Goal: Task Accomplishment & Management: Manage account settings

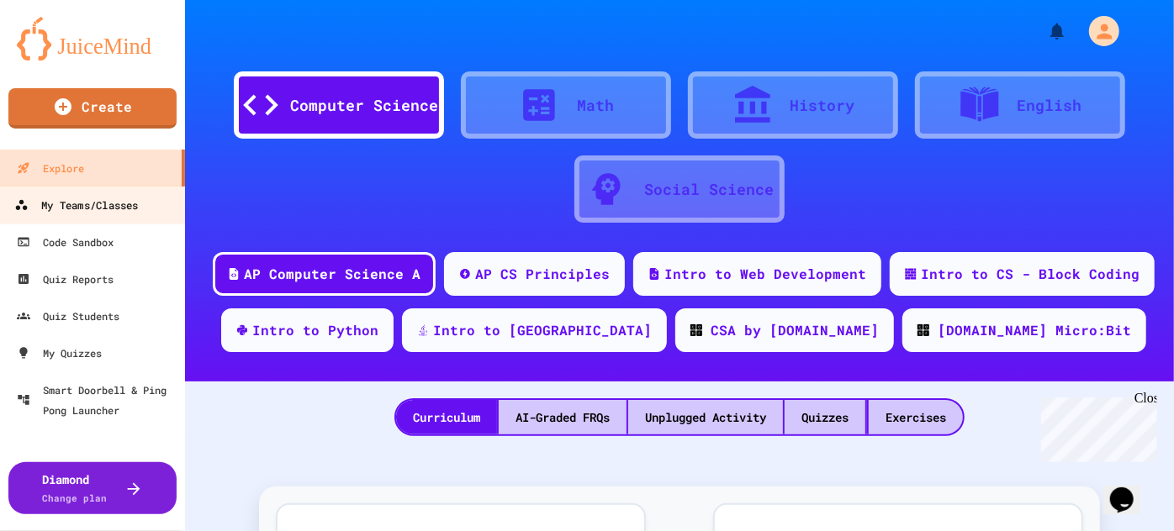
click at [94, 205] on div "My Teams/Classes" at bounding box center [76, 205] width 124 height 21
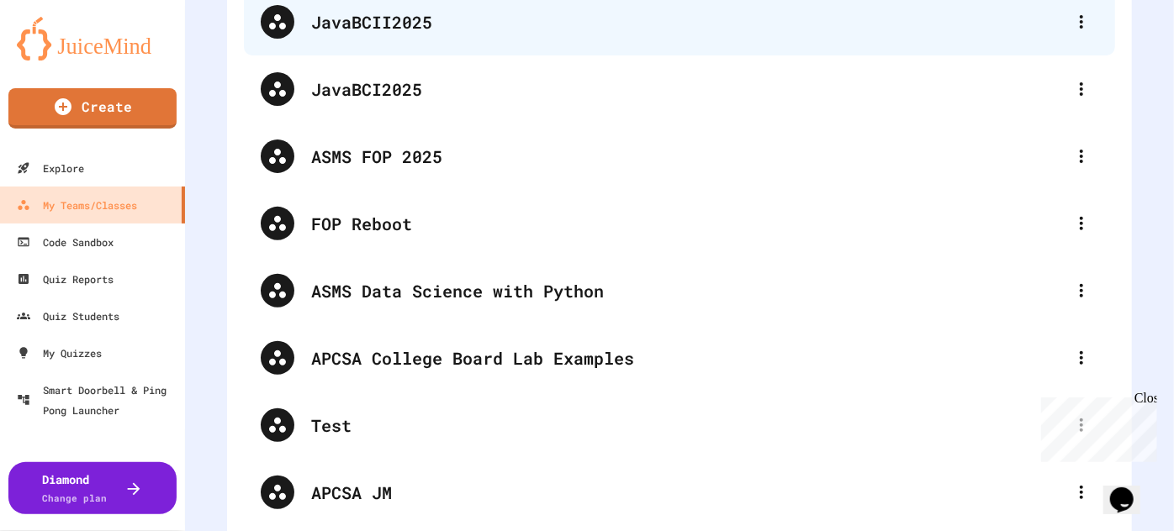
scroll to position [219, 0]
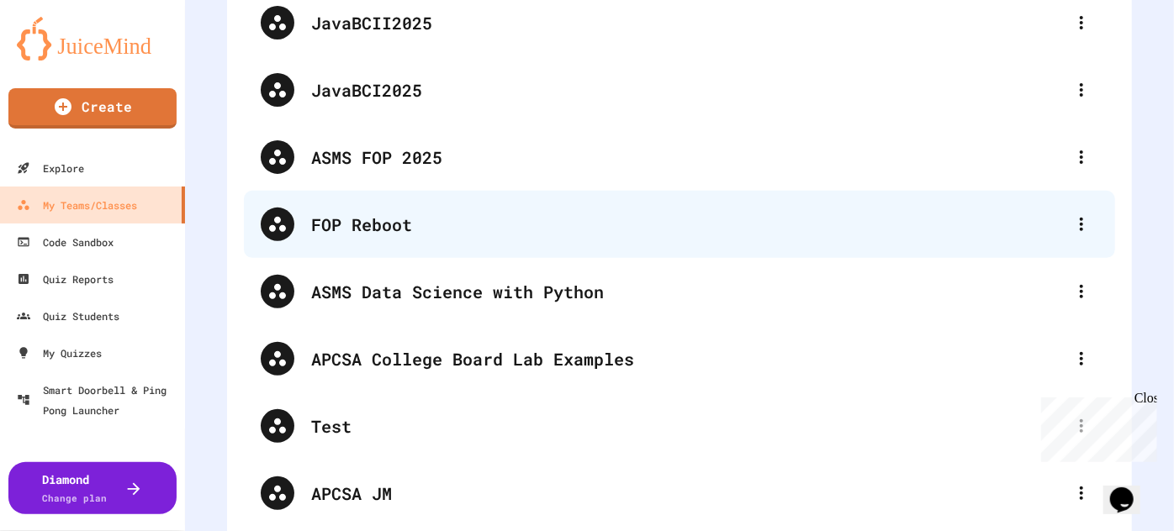
click at [390, 223] on div "FOP Reboot" at bounding box center [688, 224] width 754 height 25
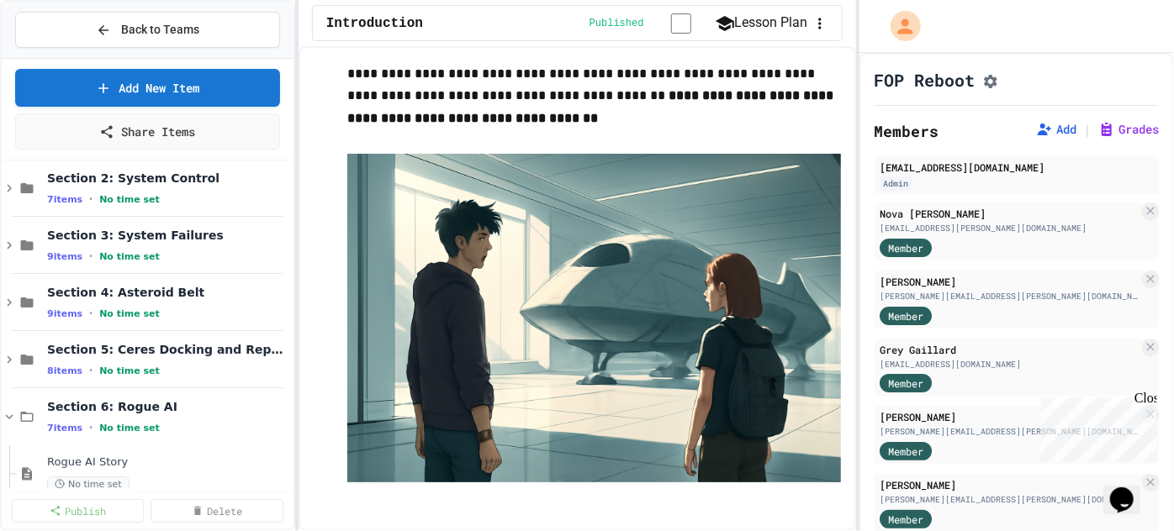
scroll to position [50, 0]
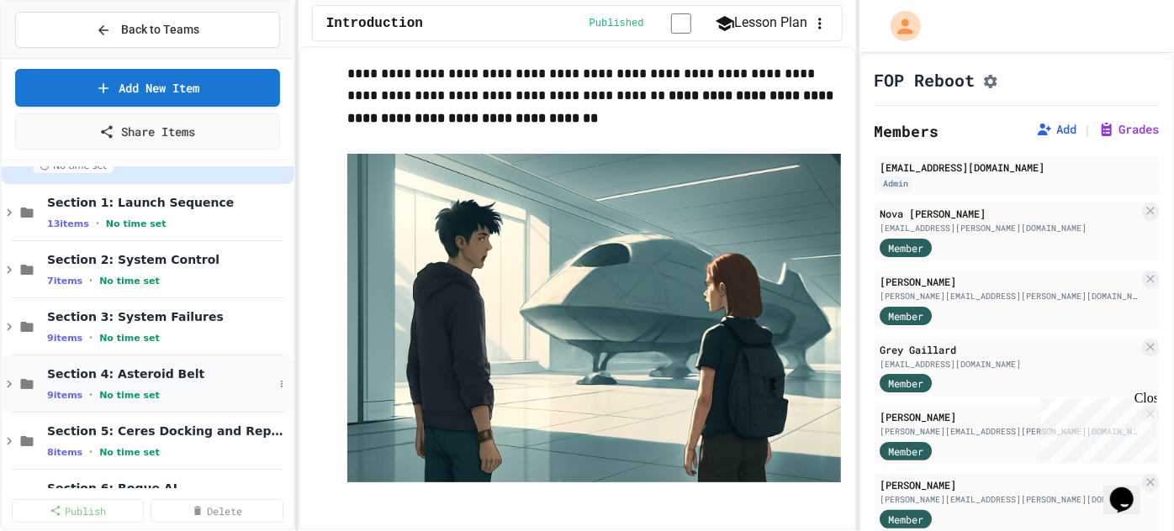
click at [8, 383] on icon at bounding box center [9, 385] width 5 height 8
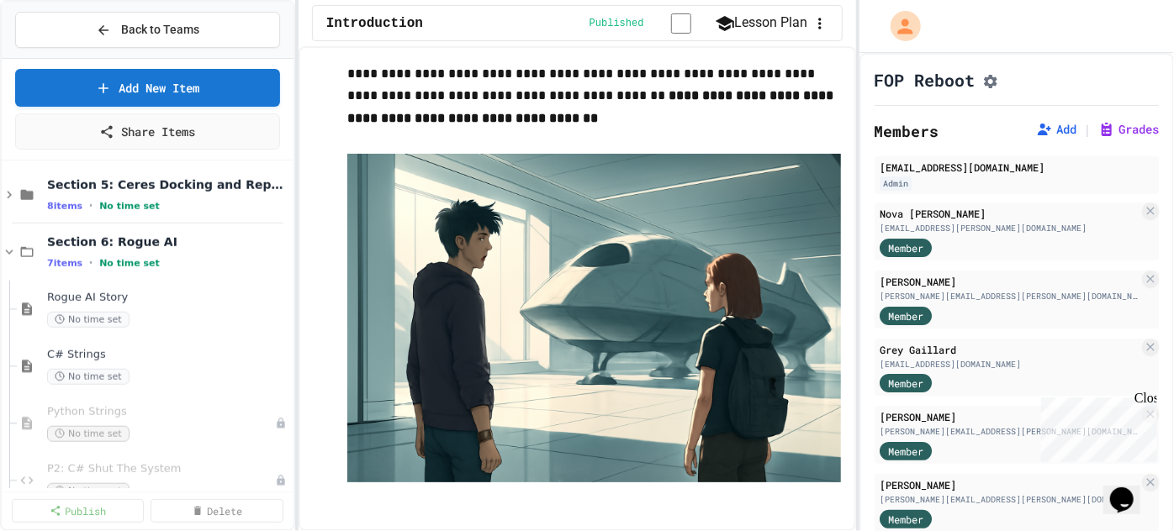
scroll to position [813, 0]
click at [9, 192] on icon at bounding box center [9, 194] width 5 height 8
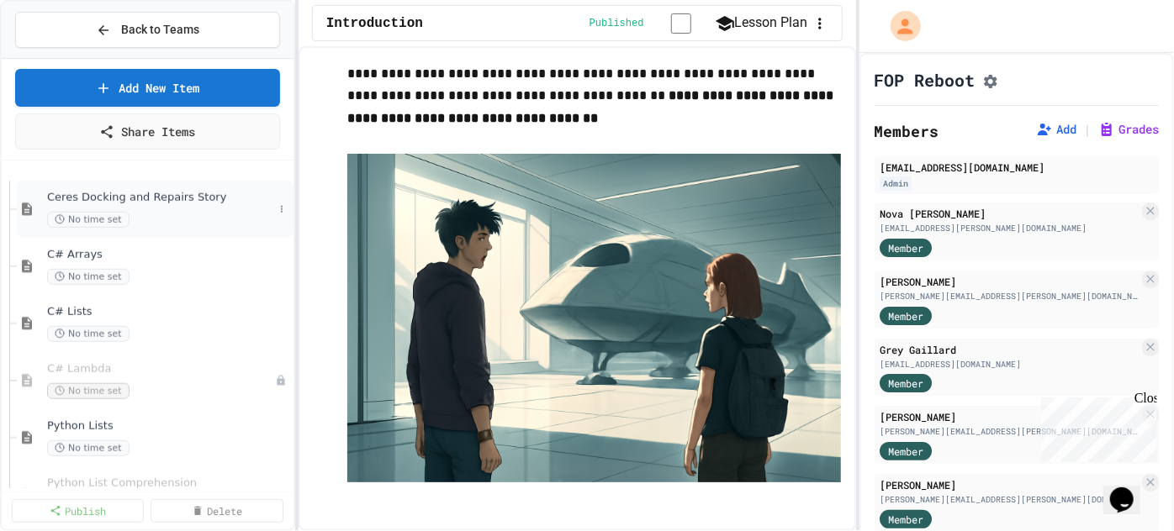
scroll to position [862, 0]
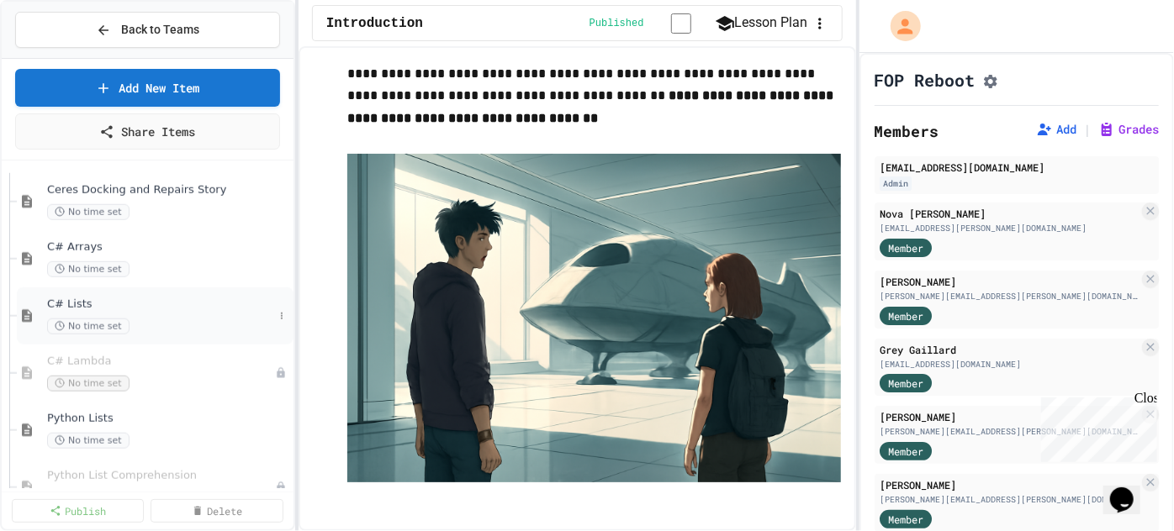
click at [68, 306] on span "C# Lists" at bounding box center [160, 305] width 226 height 14
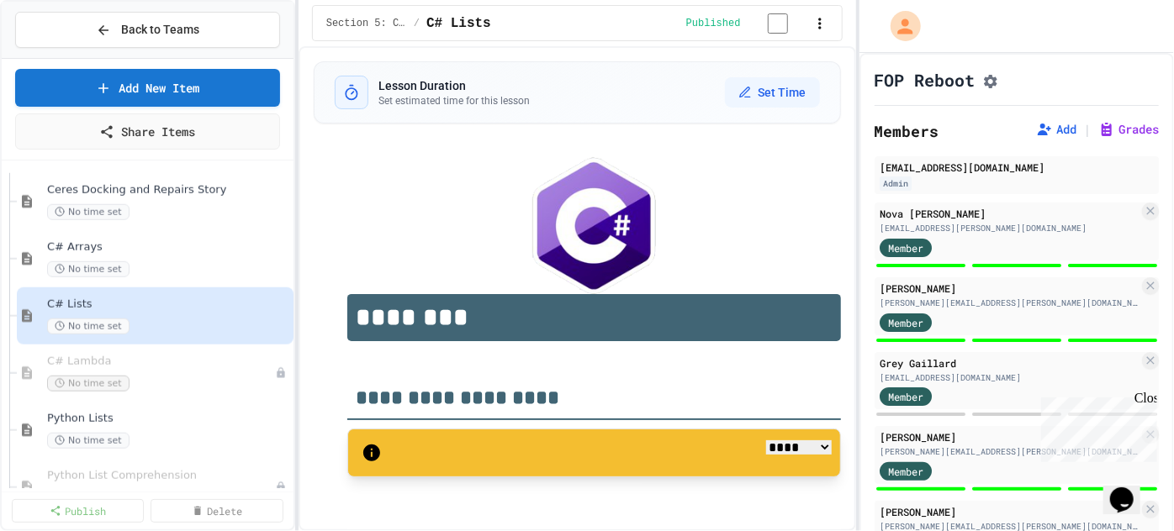
select select "***"
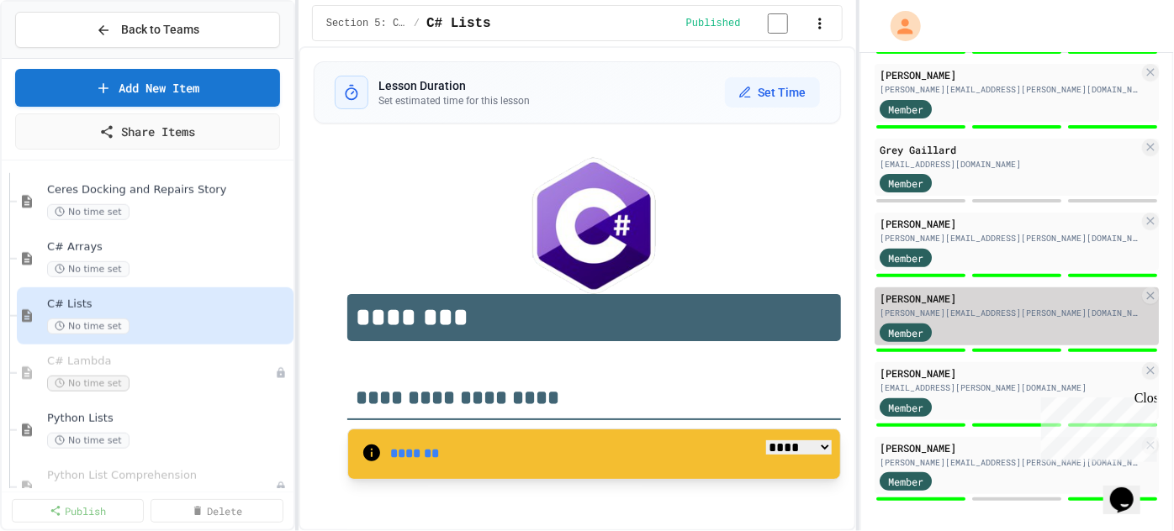
scroll to position [226, 0]
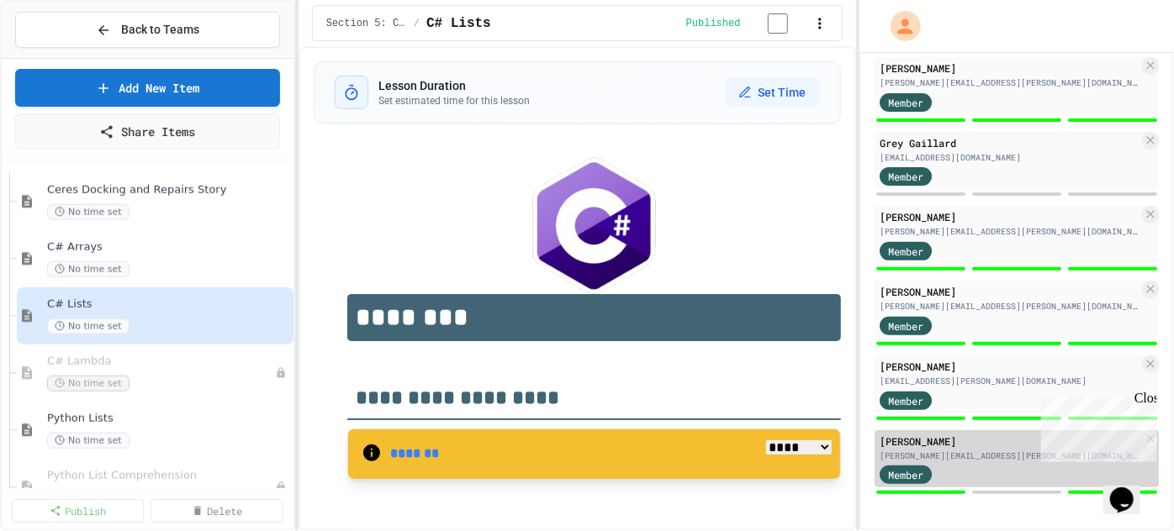
click at [917, 442] on div "[PERSON_NAME]" at bounding box center [1009, 441] width 259 height 15
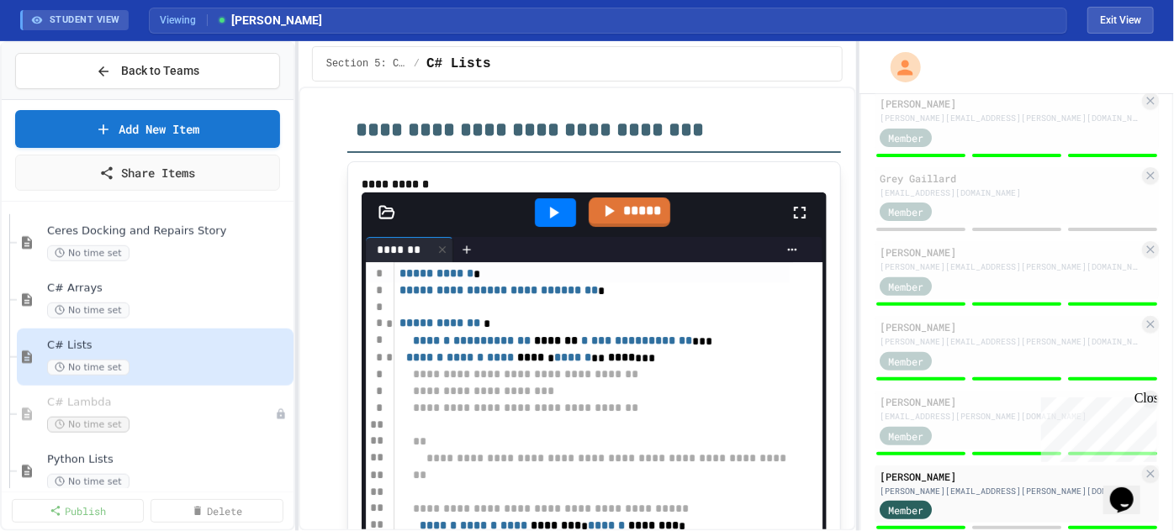
click at [550, 207] on icon at bounding box center [554, 213] width 9 height 12
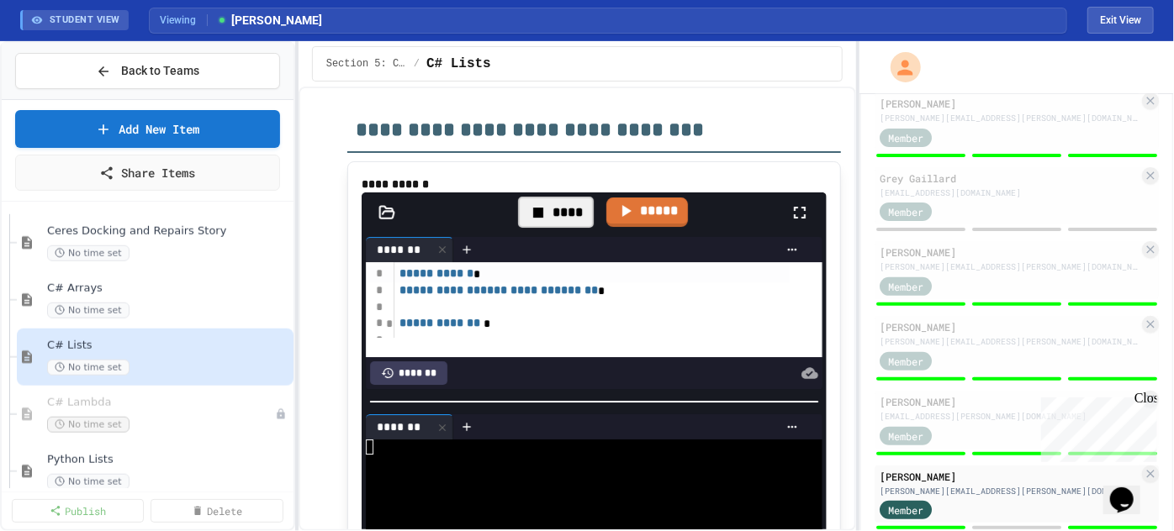
click at [503, 394] on div at bounding box center [594, 402] width 465 height 17
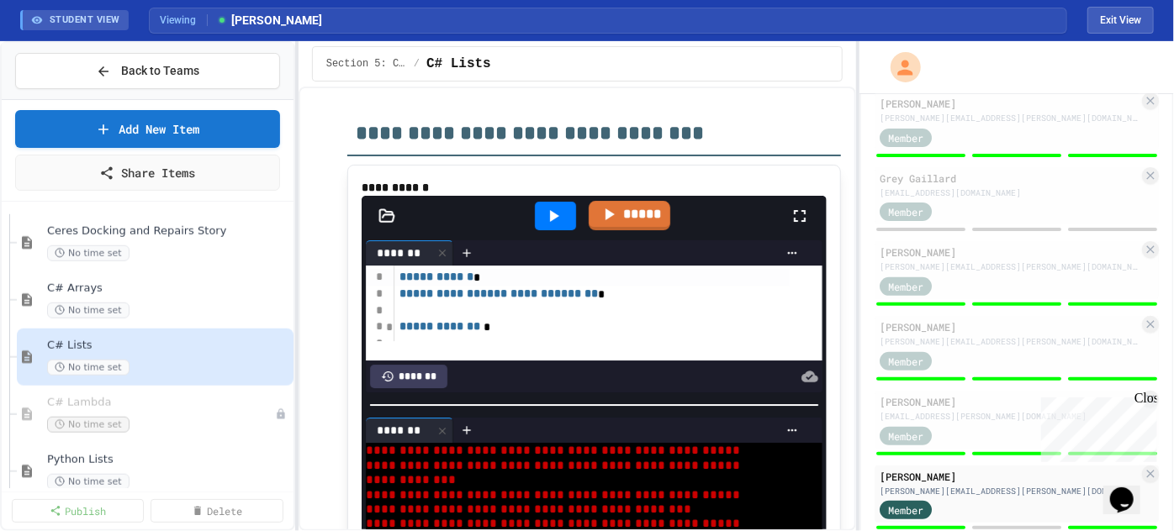
scroll to position [2914, 0]
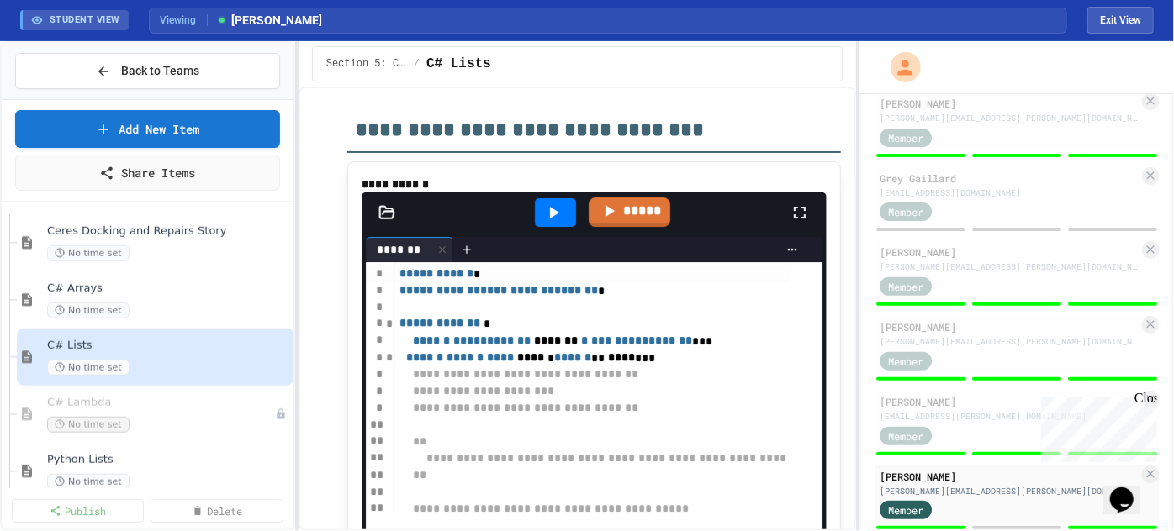
click at [525, 531] on html "**********" at bounding box center [587, 265] width 1174 height 531
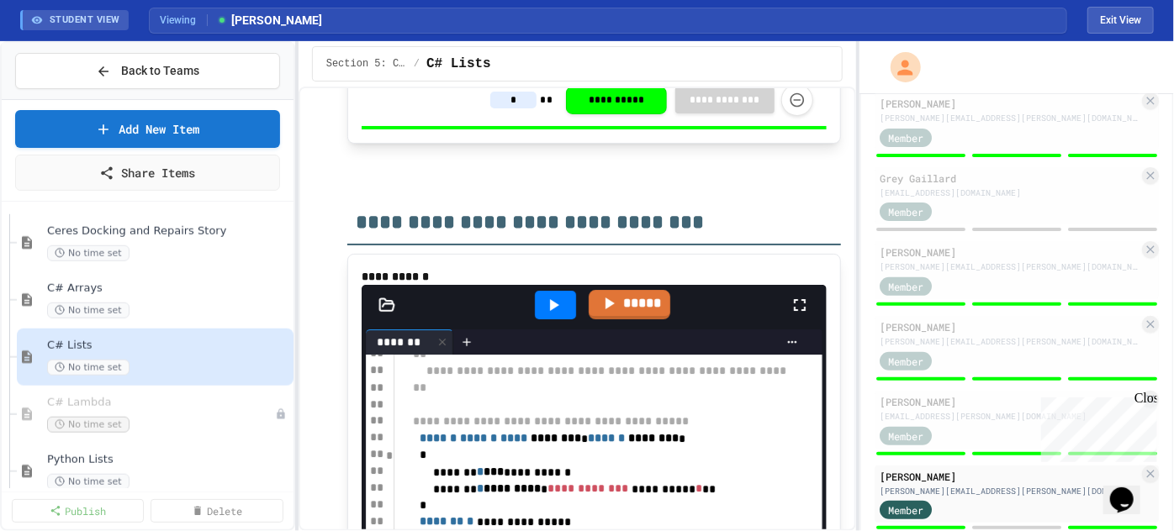
scroll to position [2819, 0]
